Goal: Information Seeking & Learning: Learn about a topic

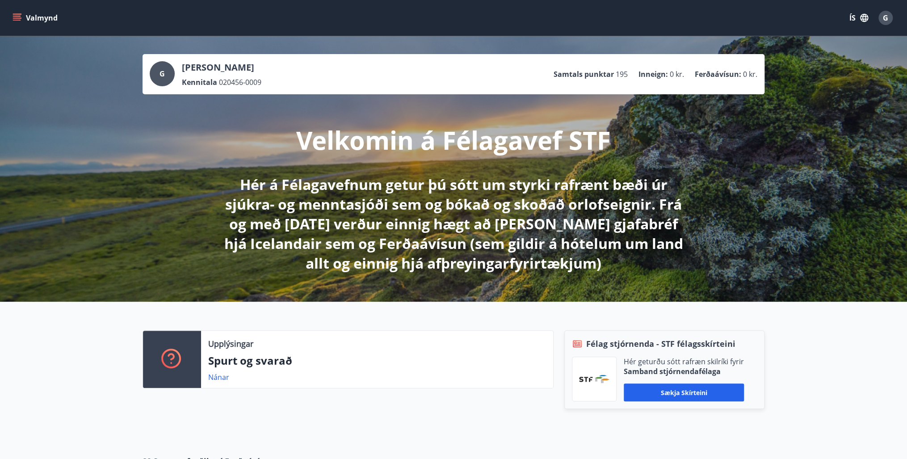
click at [16, 15] on icon "menu" at bounding box center [17, 17] width 9 height 9
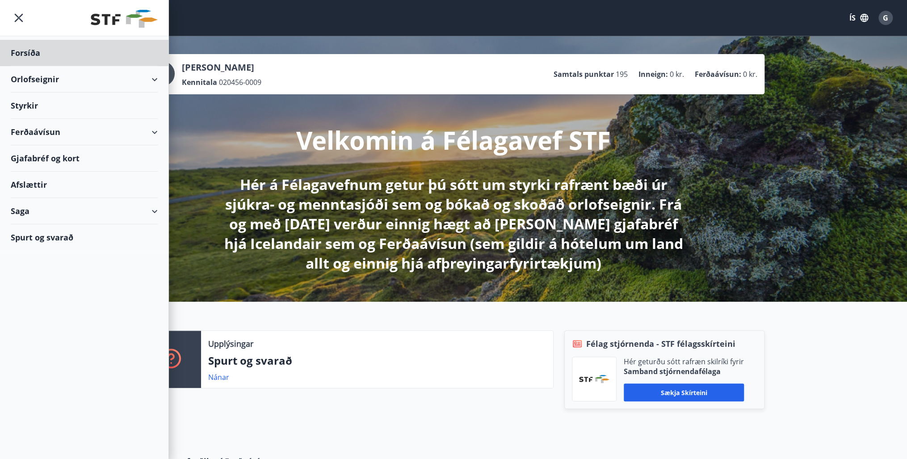
click at [34, 66] on div "Styrkir" at bounding box center [84, 53] width 147 height 26
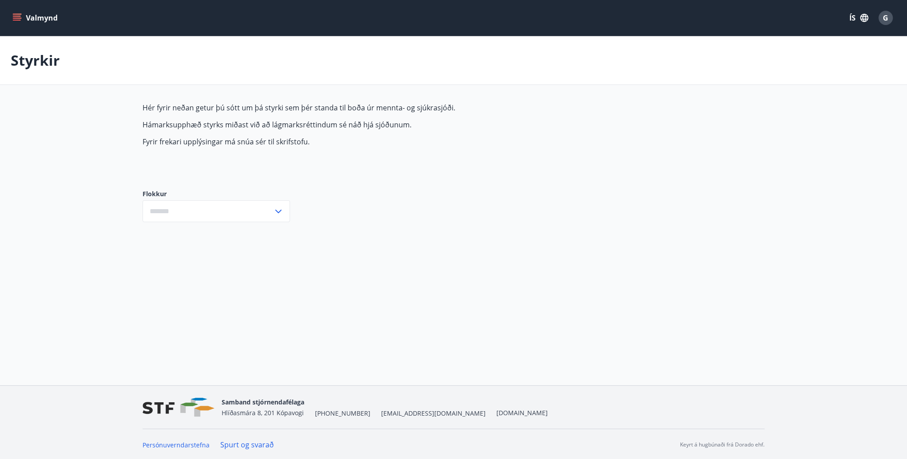
type input "***"
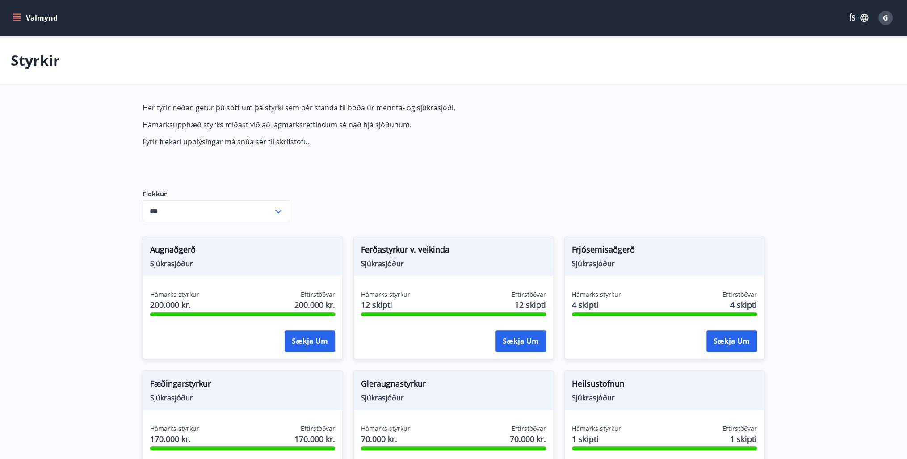
click at [20, 17] on icon "menu" at bounding box center [17, 17] width 9 height 9
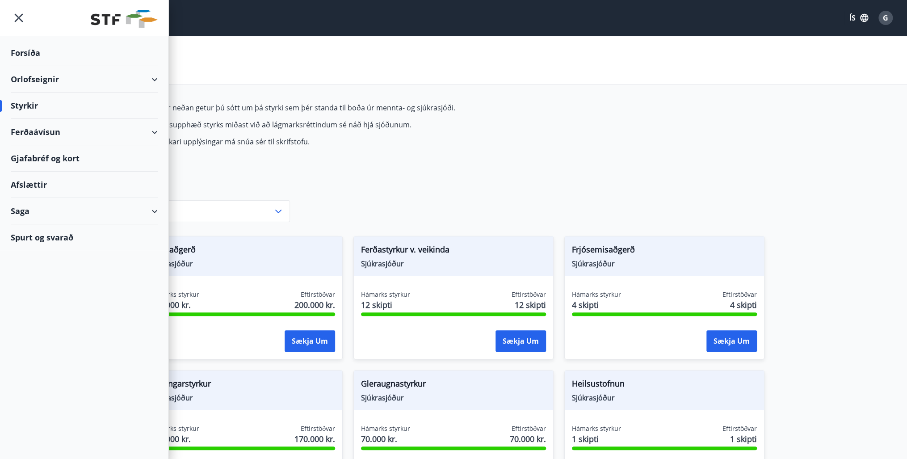
click at [23, 54] on div "Forsíða" at bounding box center [84, 53] width 147 height 26
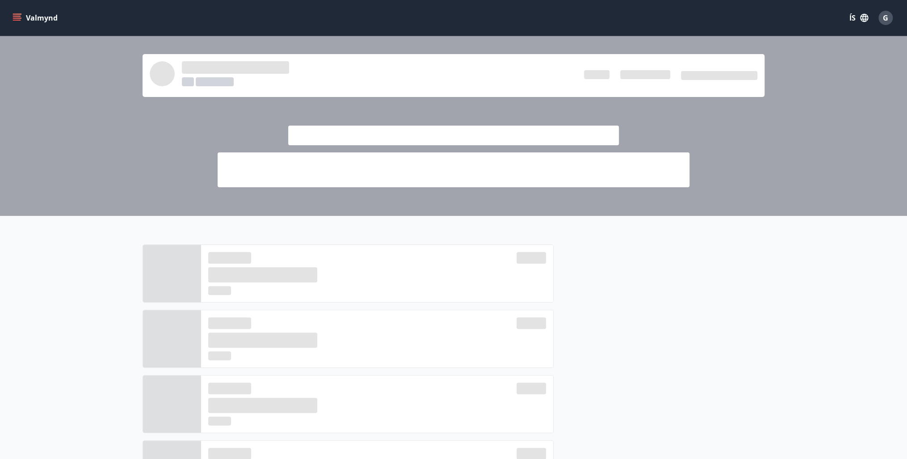
click at [886, 16] on span "G" at bounding box center [884, 18] width 5 height 10
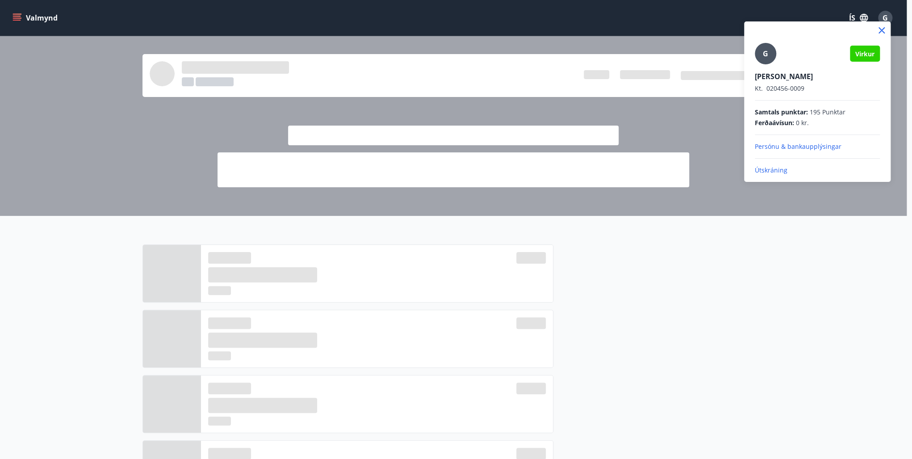
click at [784, 169] on p "Útskráning" at bounding box center [817, 170] width 125 height 9
